Goal: Task Accomplishment & Management: Manage account settings

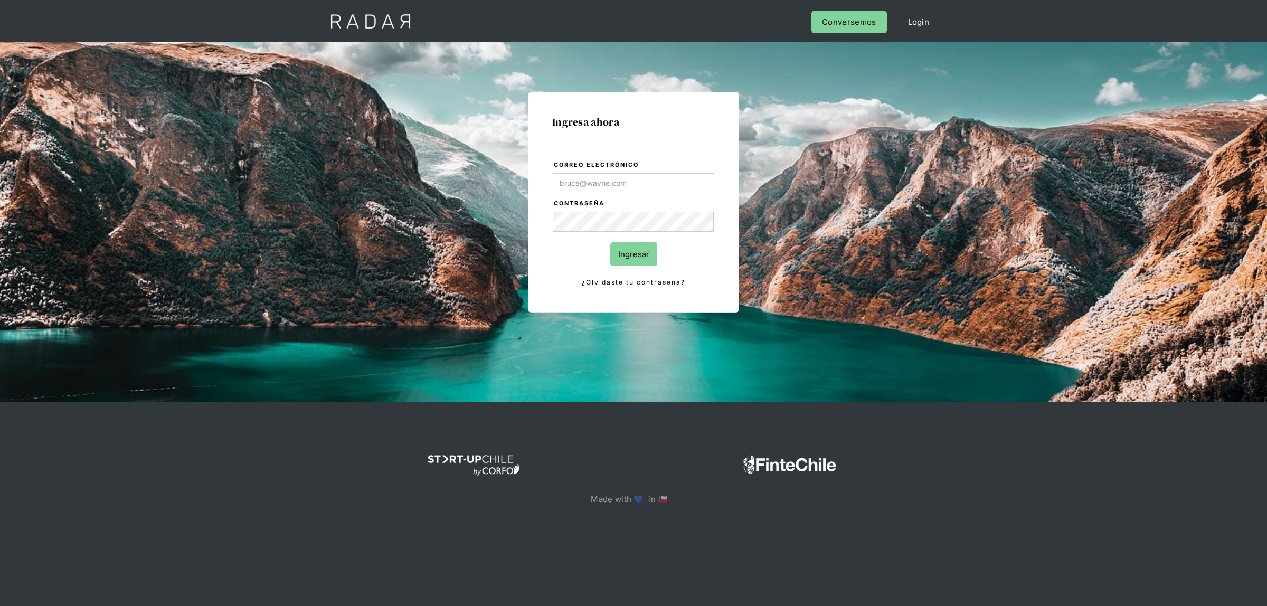
click at [569, 180] on input "Correo electrónico" at bounding box center [634, 183] width 162 height 20
type input "lmoreira@dlocal.com"
click at [624, 255] on input "Ingresar" at bounding box center [633, 254] width 47 height 24
